Goal: Information Seeking & Learning: Check status

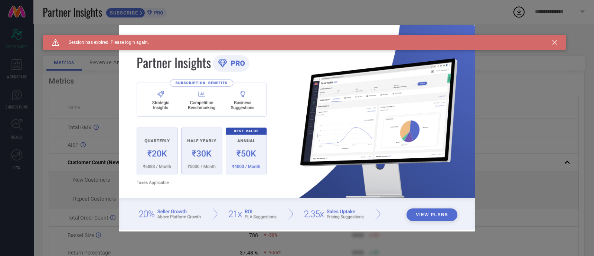
click at [556, 42] on icon at bounding box center [554, 42] width 4 height 4
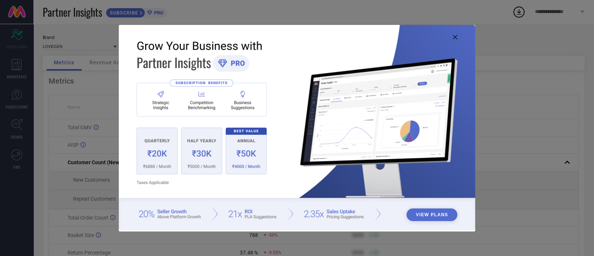
click at [456, 32] on img at bounding box center [297, 127] width 356 height 205
click at [455, 41] on img at bounding box center [297, 127] width 356 height 205
click at [455, 38] on icon at bounding box center [455, 37] width 4 height 4
